Goal: Task Accomplishment & Management: Use online tool/utility

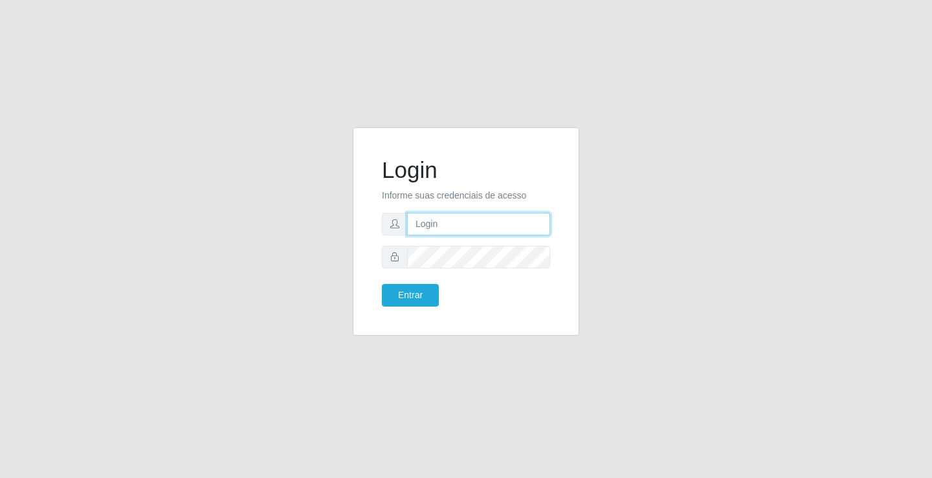
click at [415, 216] on input "text" at bounding box center [478, 224] width 143 height 23
type input "zivaneide@ideal"
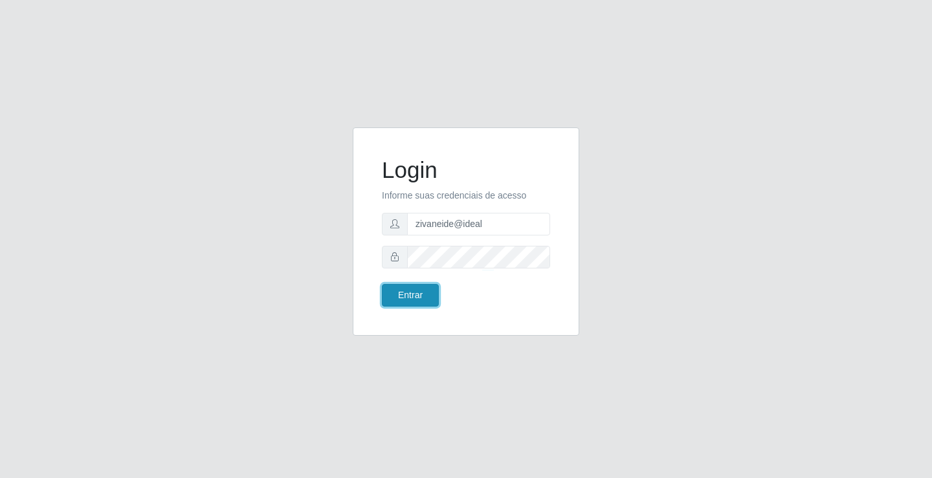
click at [413, 291] on button "Entrar" at bounding box center [410, 295] width 57 height 23
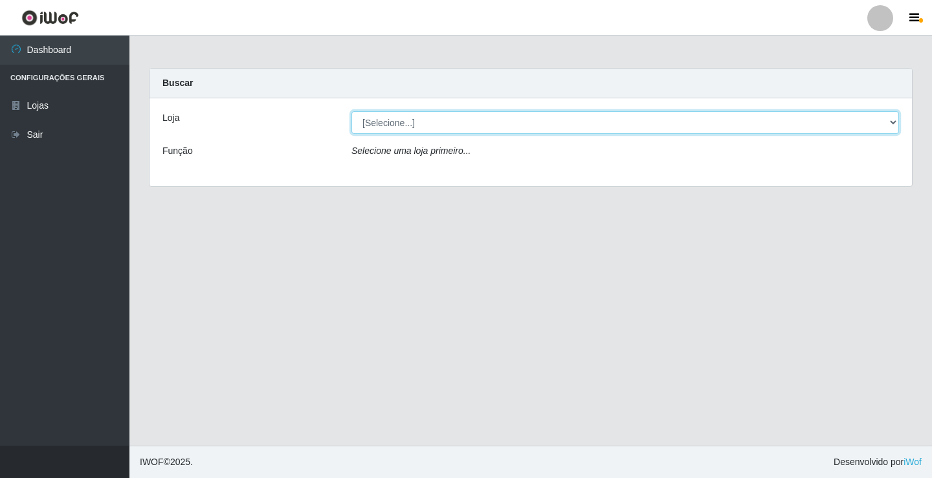
click at [894, 122] on select "[Selecione...] Ideal - Conceição" at bounding box center [625, 122] width 548 height 23
select select "231"
click at [351, 111] on select "[Selecione...] Ideal - Conceição" at bounding box center [625, 122] width 548 height 23
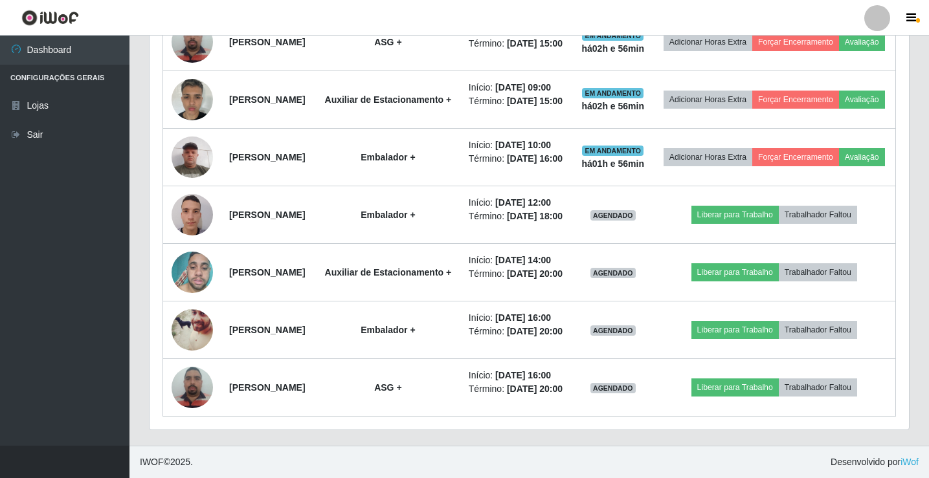
scroll to position [777, 0]
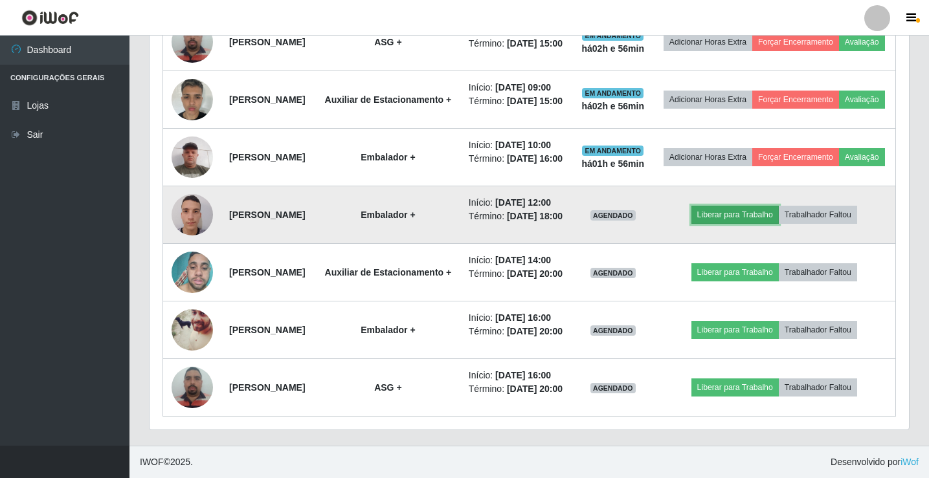
click at [754, 224] on button "Liberar para Trabalho" at bounding box center [734, 215] width 87 height 18
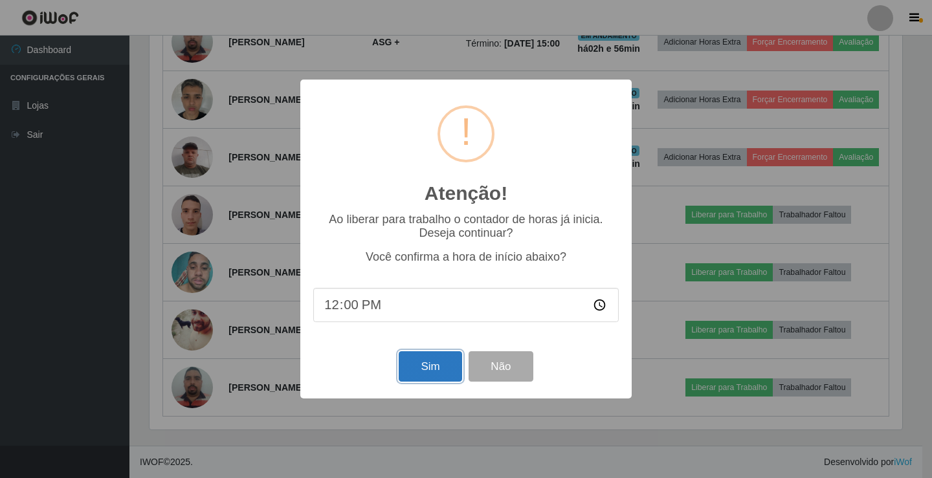
click at [452, 360] on button "Sim" at bounding box center [430, 366] width 63 height 30
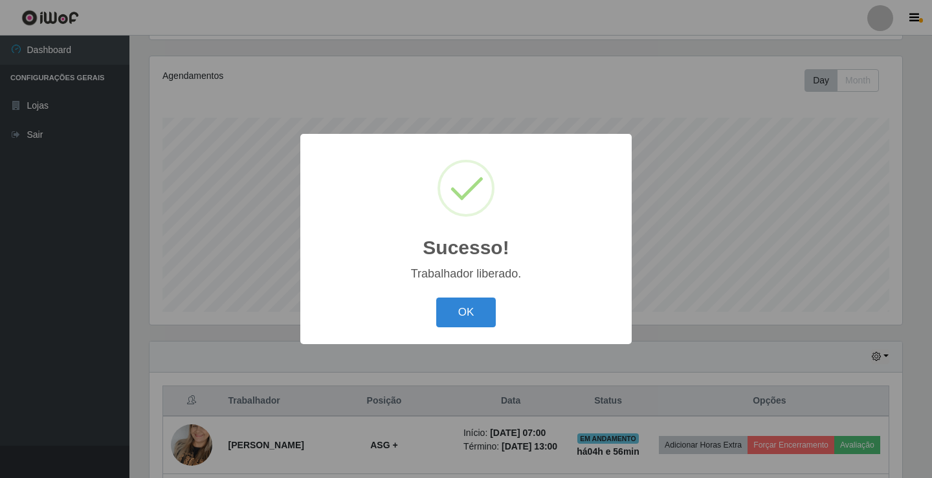
click at [459, 329] on div "OK Cancel" at bounding box center [465, 312] width 305 height 37
click at [461, 316] on button "OK" at bounding box center [466, 313] width 60 height 30
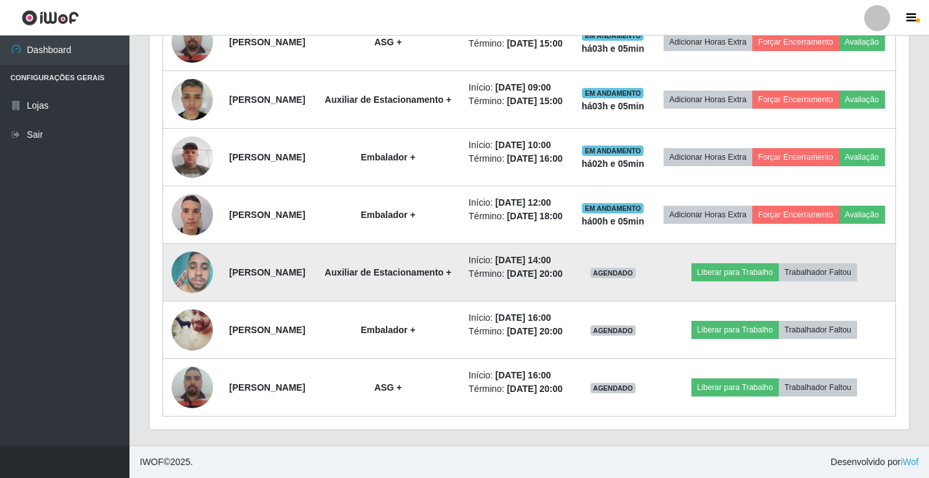
scroll to position [749, 0]
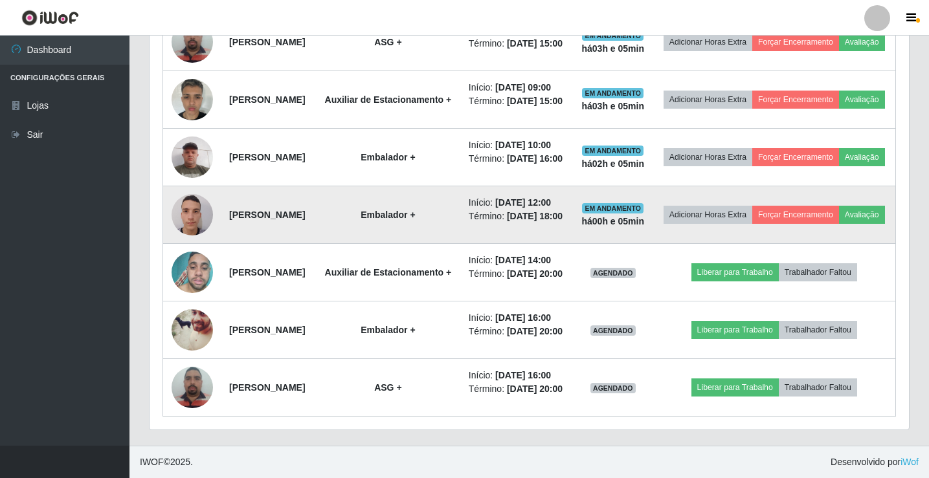
click at [197, 242] on img at bounding box center [192, 214] width 41 height 55
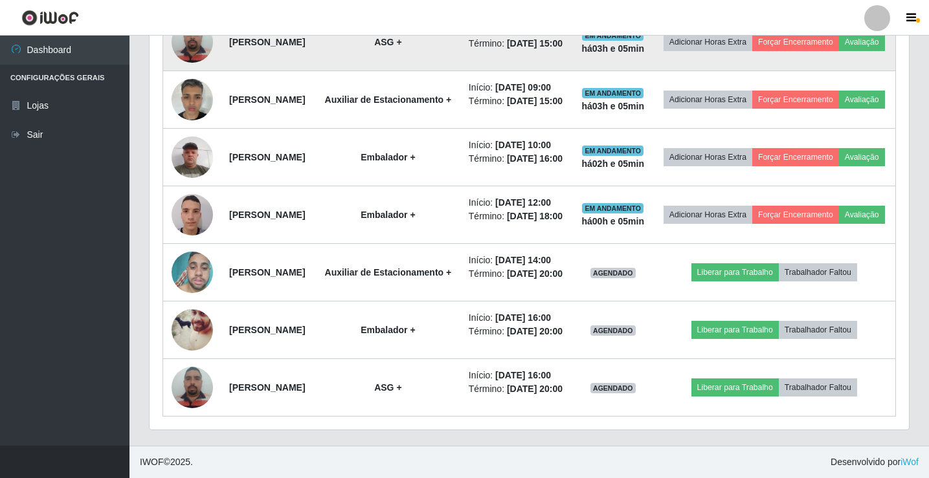
scroll to position [879, 0]
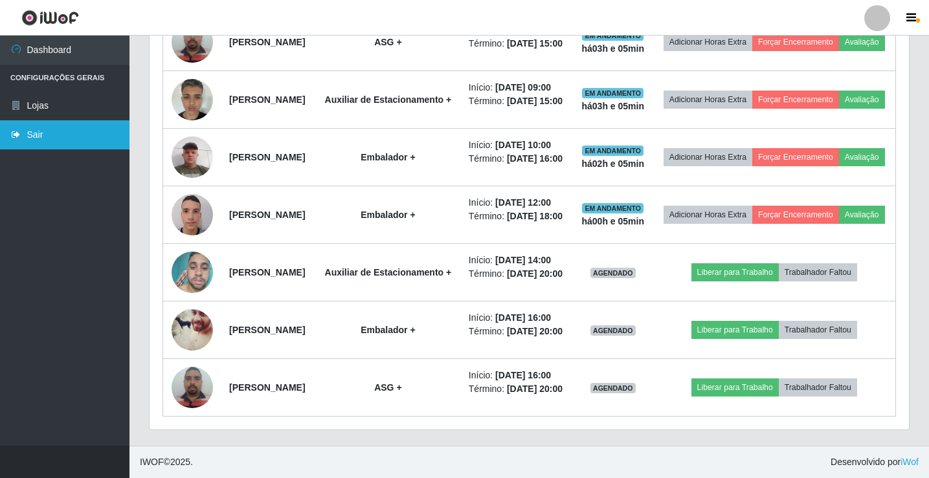
click at [38, 125] on link "Sair" at bounding box center [64, 134] width 129 height 29
